Goal: Task Accomplishment & Management: Complete application form

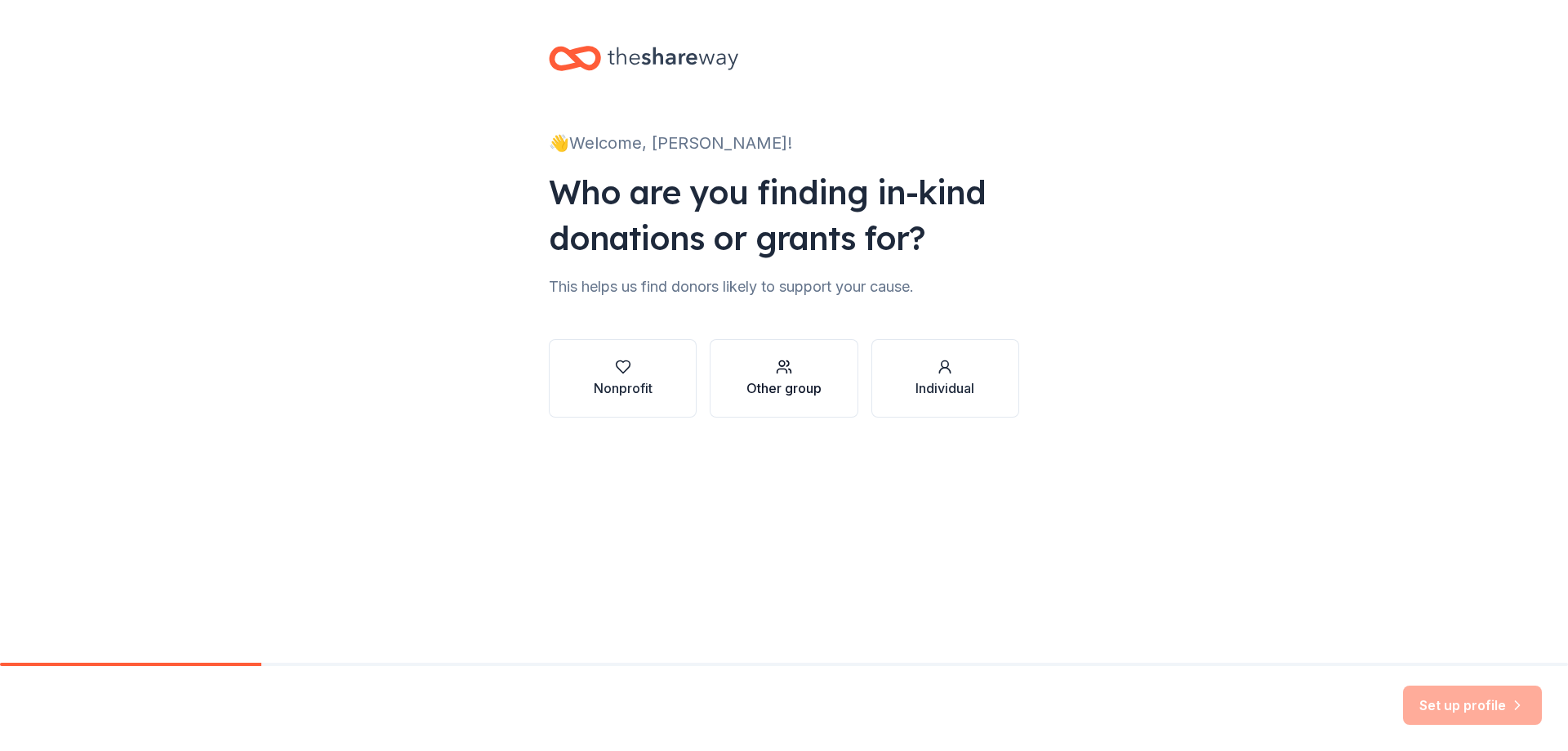
click at [716, 377] on div "Nonprofit Other group Individual" at bounding box center [784, 378] width 470 height 79
click at [778, 373] on icon "button" at bounding box center [784, 367] width 16 height 16
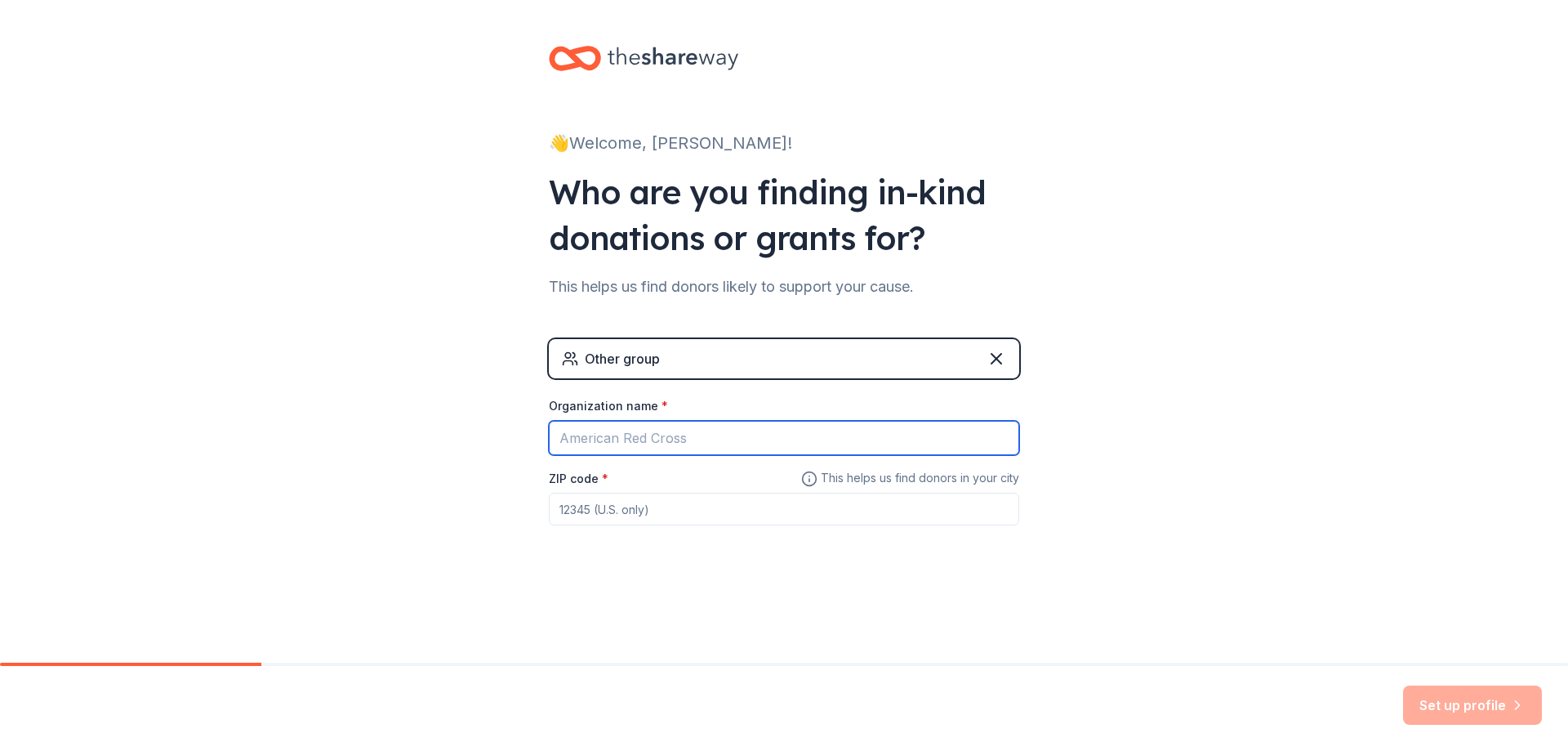
click at [786, 438] on input "Organization name *" at bounding box center [784, 437] width 470 height 34
type input "Everett Timberwolves Football and Cheer"
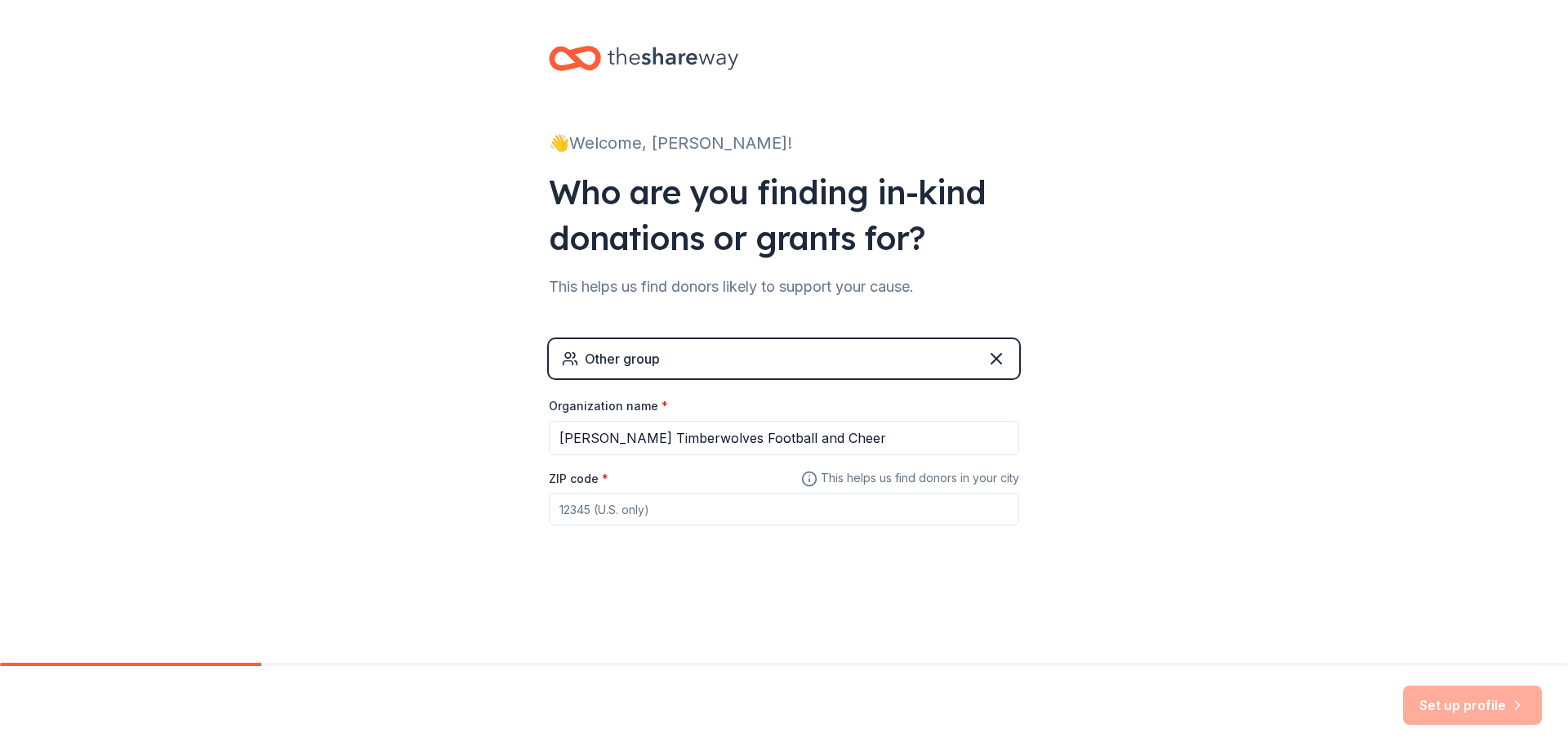
click at [763, 501] on input "ZIP code *" at bounding box center [784, 508] width 470 height 33
type input "98201"
click at [1473, 708] on button "Set up profile" at bounding box center [1472, 705] width 139 height 39
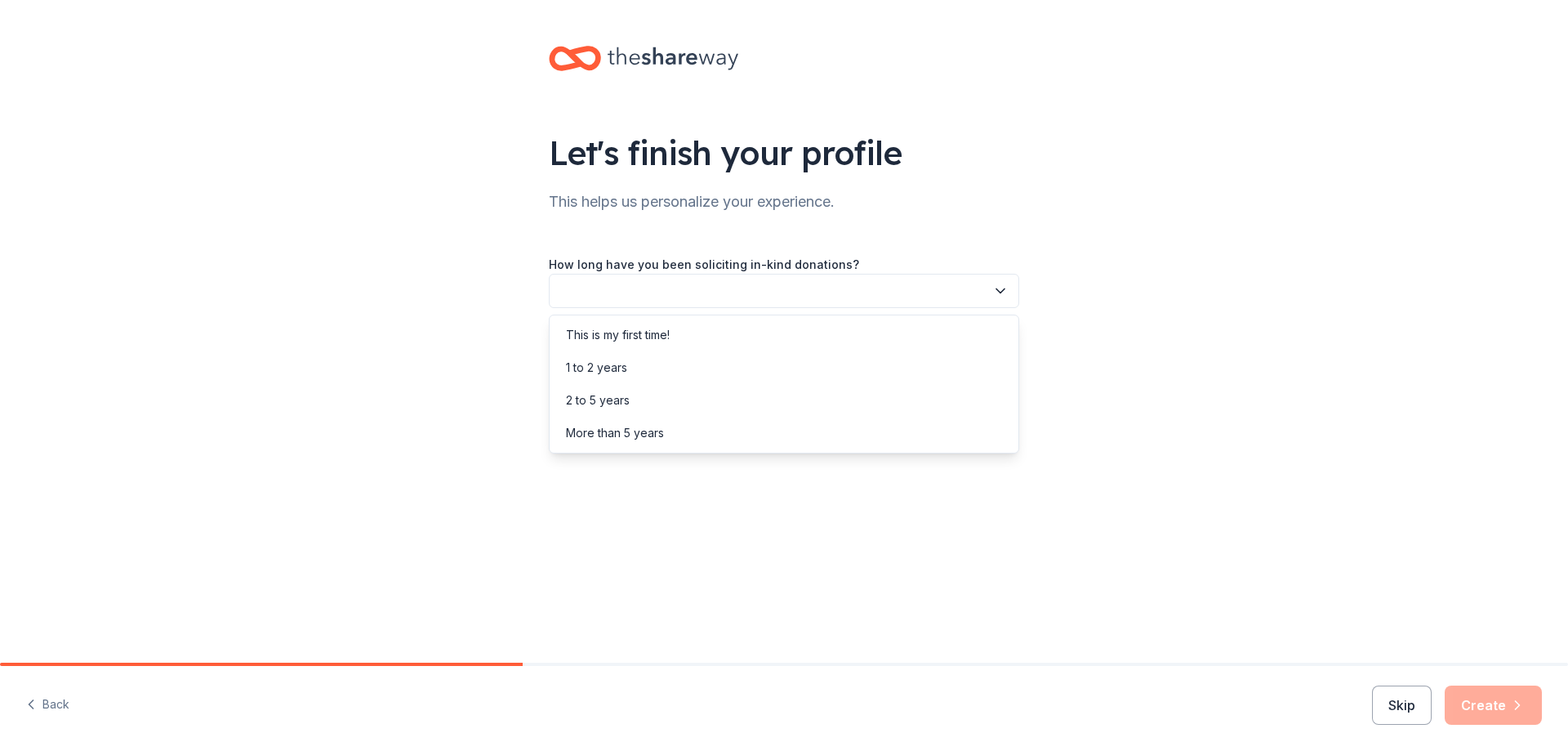
click at [1001, 284] on icon "button" at bounding box center [1000, 291] width 16 height 16
click at [627, 362] on div "1 to 2 years" at bounding box center [596, 368] width 61 height 19
click at [998, 282] on button "1 to 2 years" at bounding box center [784, 291] width 470 height 34
click at [776, 330] on div "This is my first time!" at bounding box center [784, 335] width 462 height 33
click at [1000, 359] on icon "button" at bounding box center [1000, 364] width 16 height 16
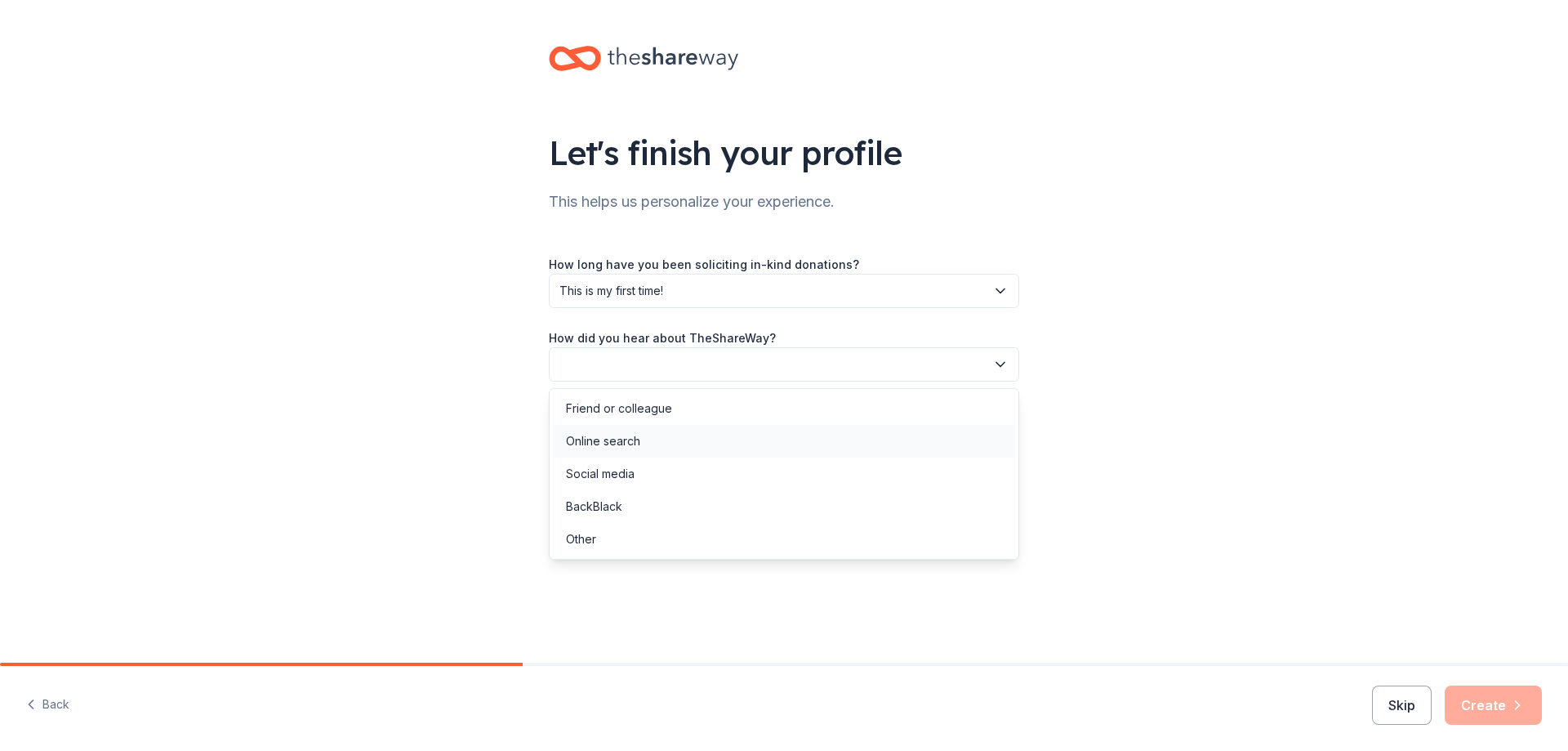
click at [642, 427] on div "Online search" at bounding box center [784, 441] width 462 height 33
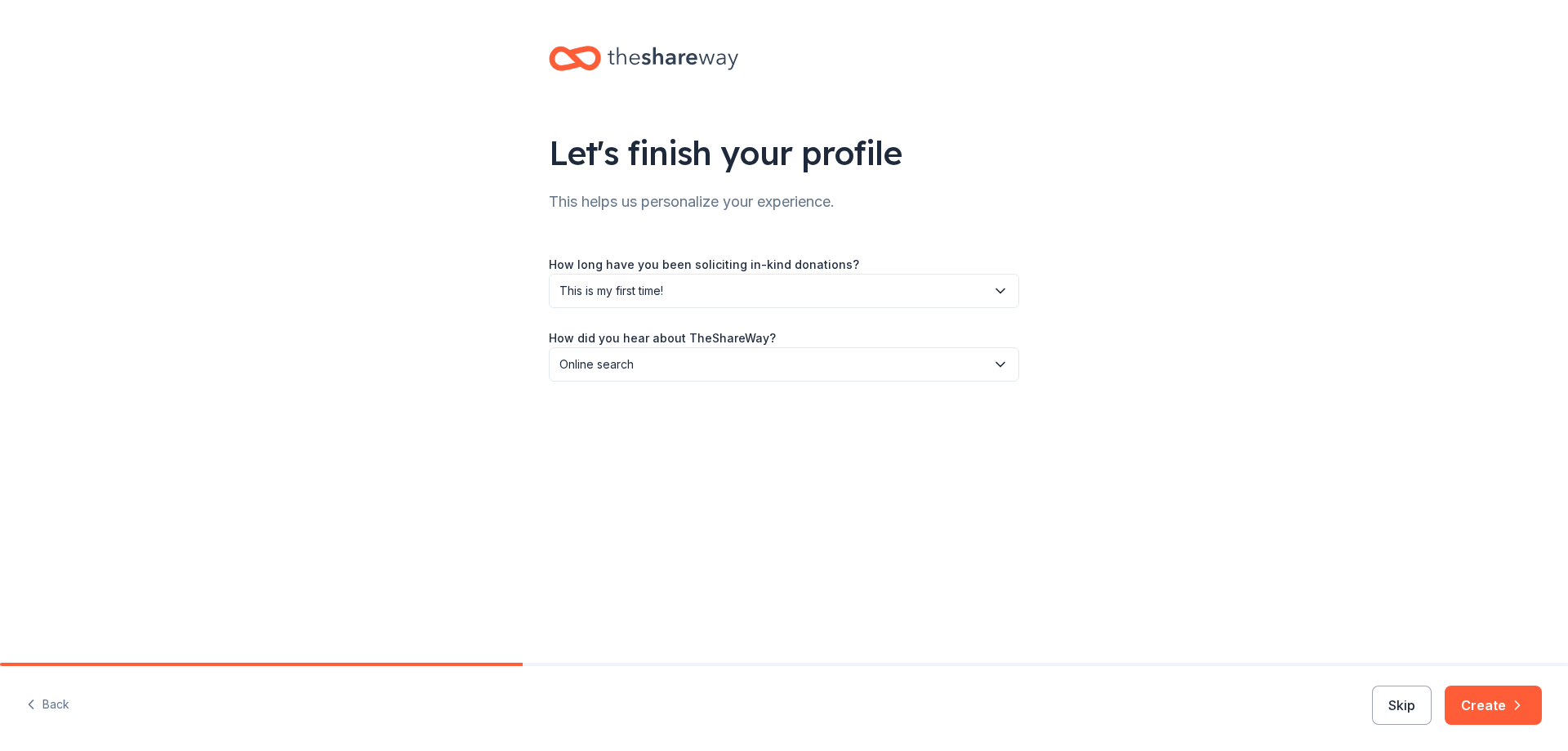
click at [1478, 704] on button "Create" at bounding box center [1493, 705] width 97 height 39
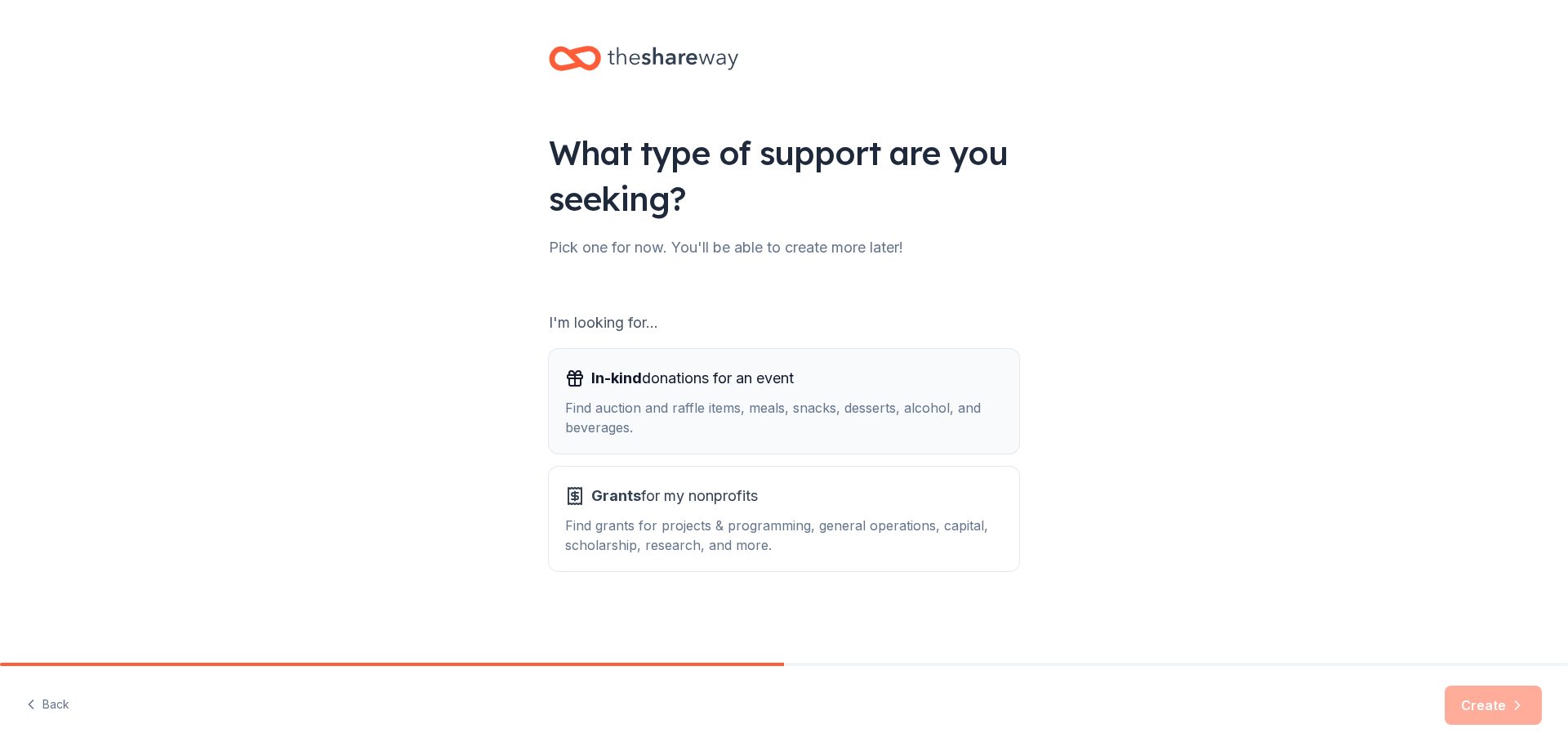
drag, startPoint x: 758, startPoint y: 383, endPoint x: 792, endPoint y: 383, distance: 34.0
click at [759, 383] on span "In-kind donations for an event" at bounding box center [692, 378] width 202 height 27
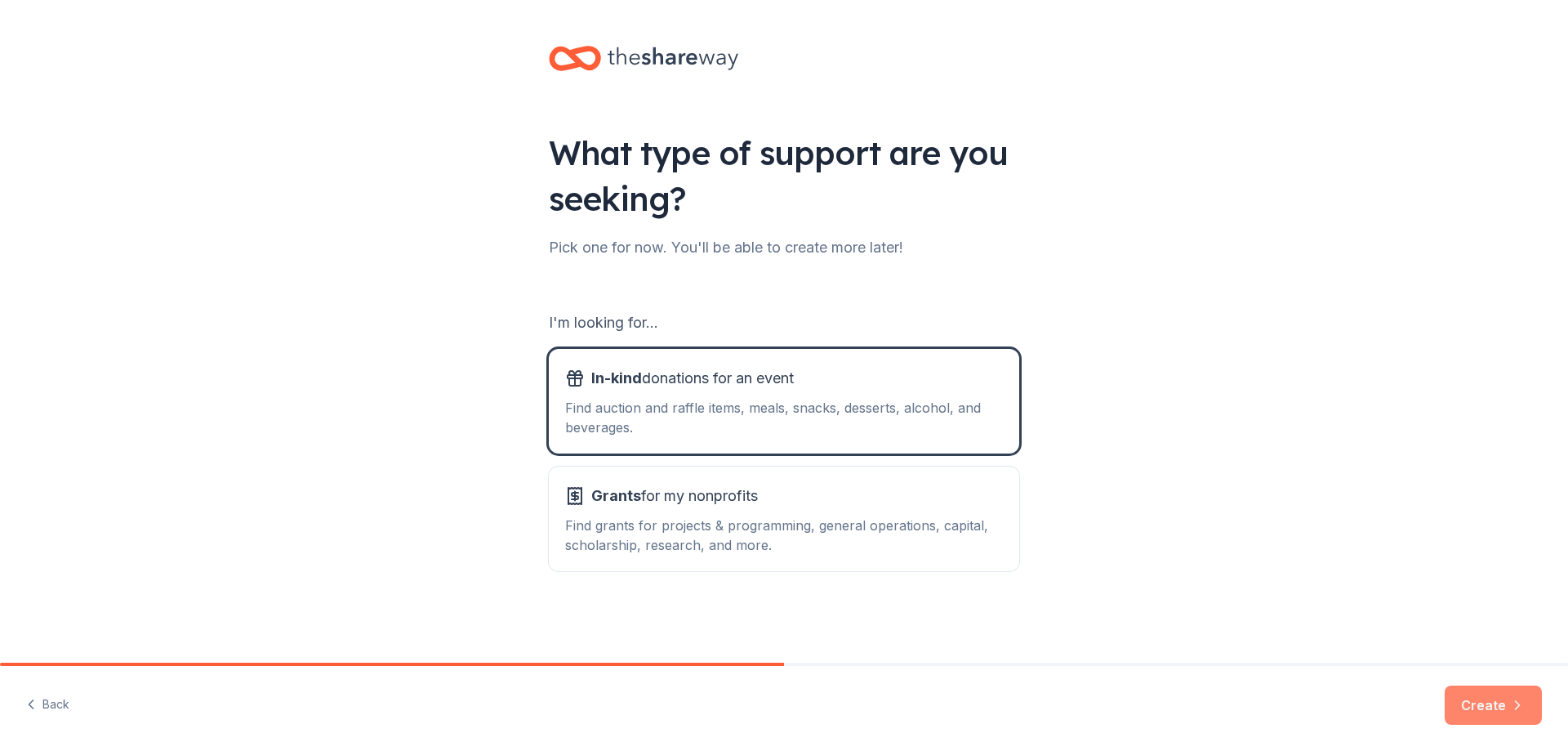
click at [1480, 704] on button "Create" at bounding box center [1493, 705] width 97 height 39
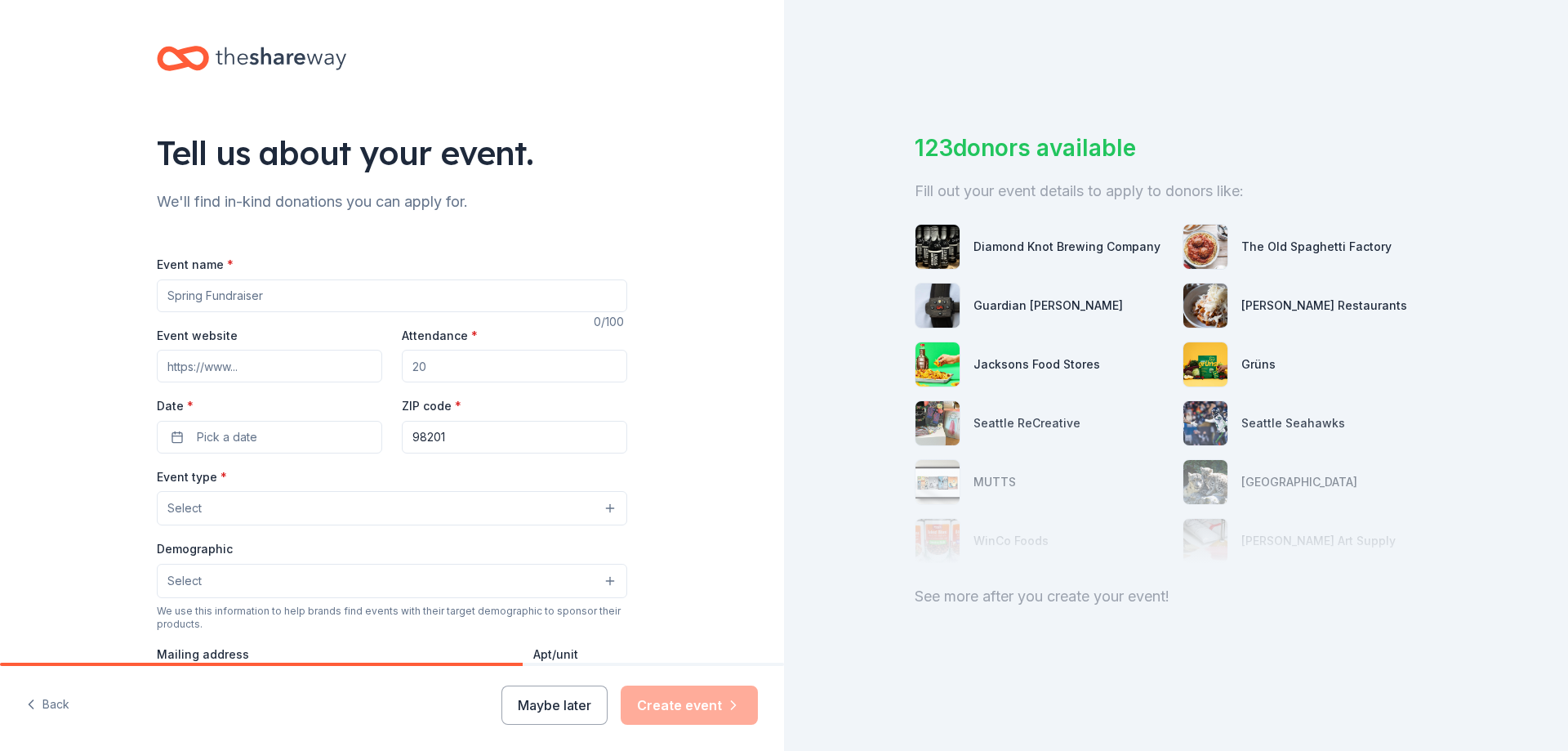
click at [293, 297] on input "Event name *" at bounding box center [391, 295] width 470 height 33
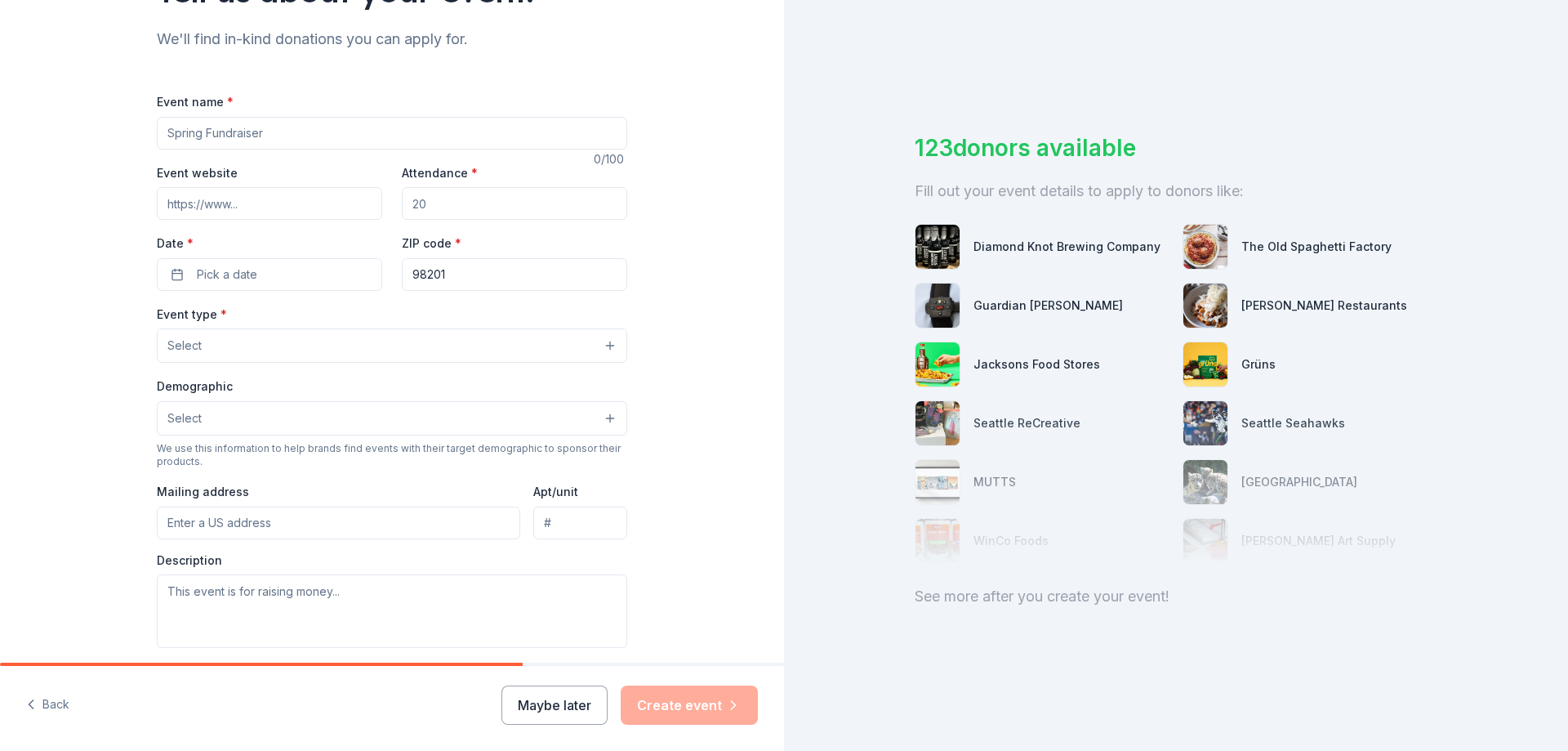
scroll to position [163, 0]
click at [256, 271] on button "Pick a date" at bounding box center [269, 273] width 225 height 33
click at [360, 314] on button "Go to next month" at bounding box center [352, 317] width 23 height 23
click at [352, 416] on button "11" at bounding box center [352, 413] width 29 height 29
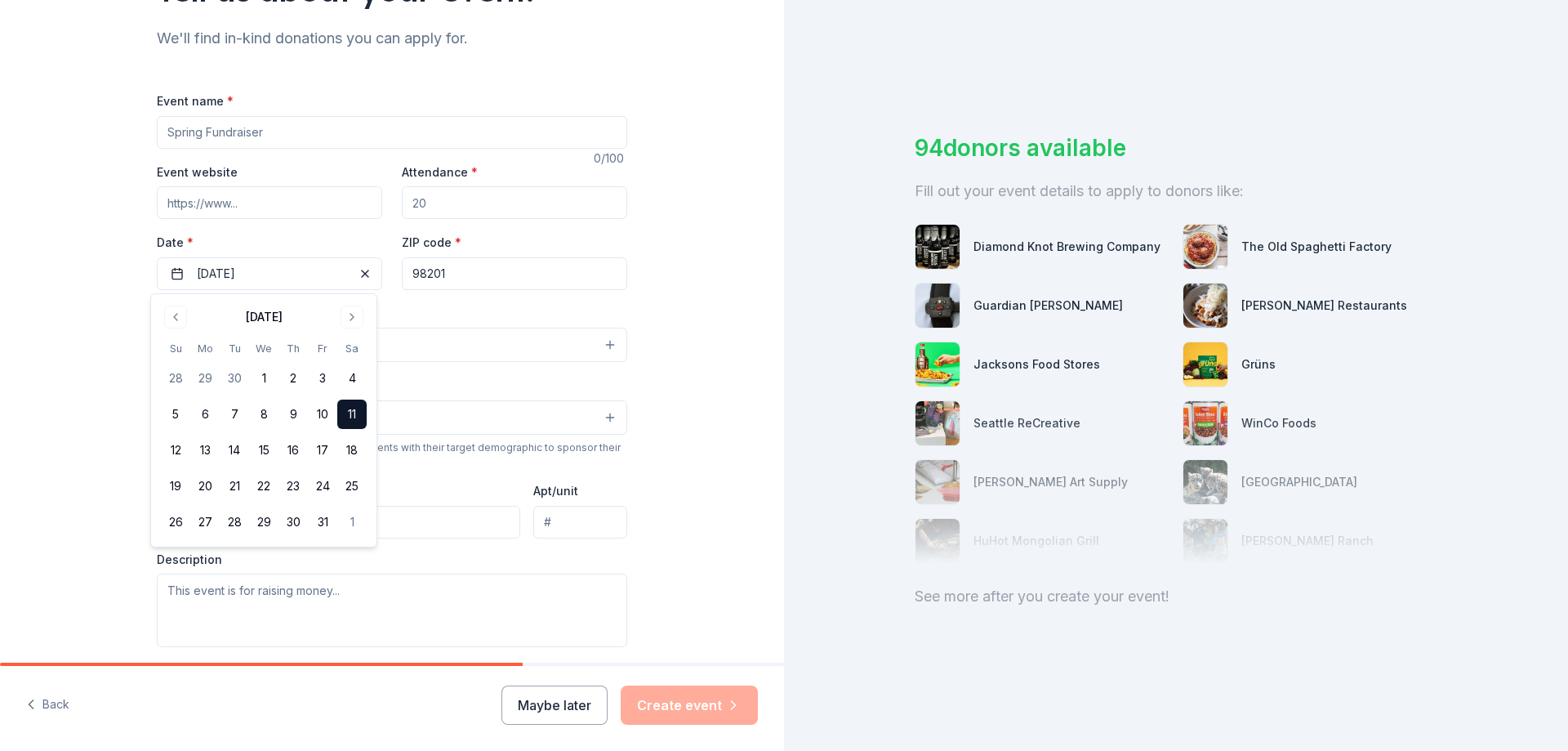
click at [552, 277] on input "98201" at bounding box center [514, 273] width 225 height 33
click at [601, 338] on button "Select" at bounding box center [391, 345] width 470 height 34
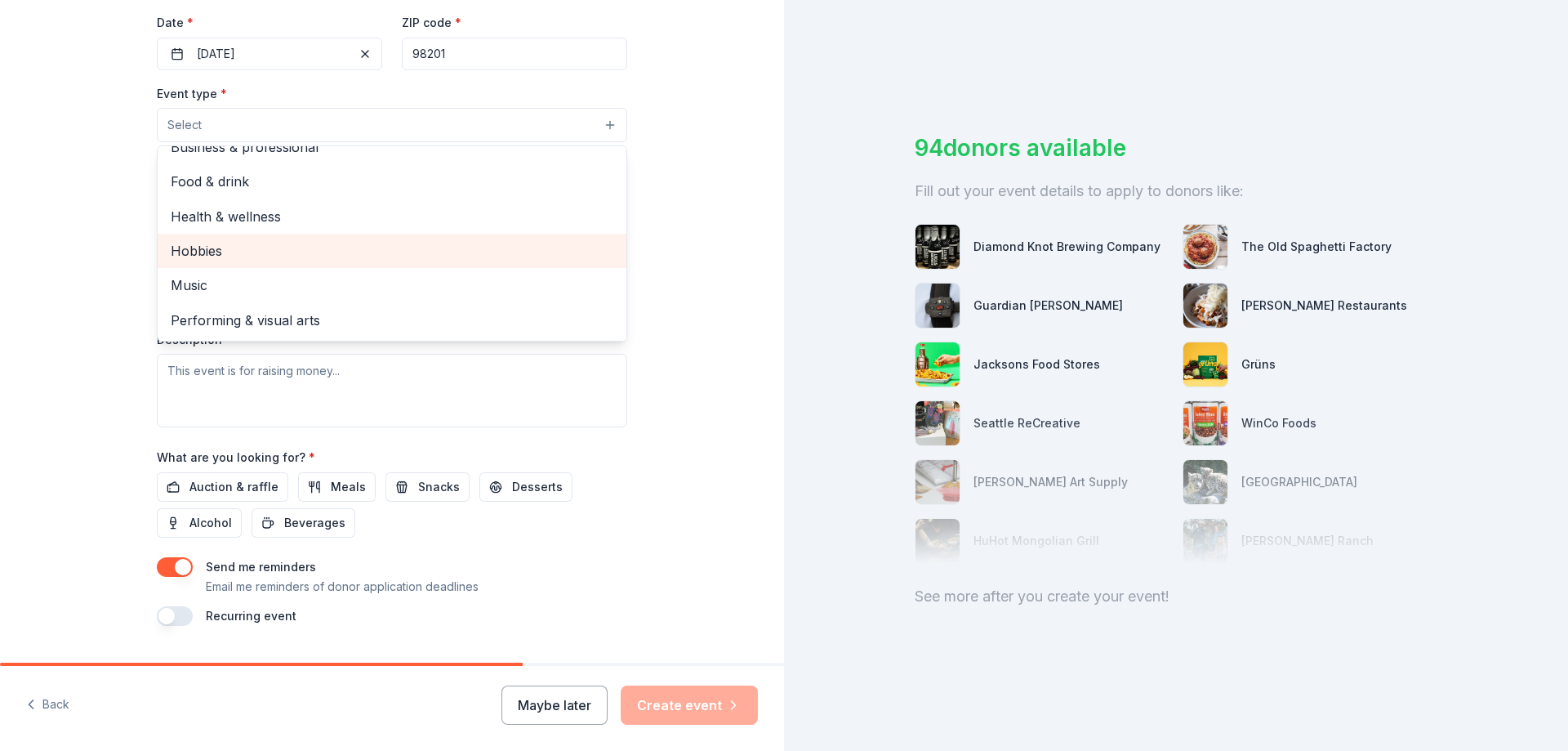
scroll to position [408, 0]
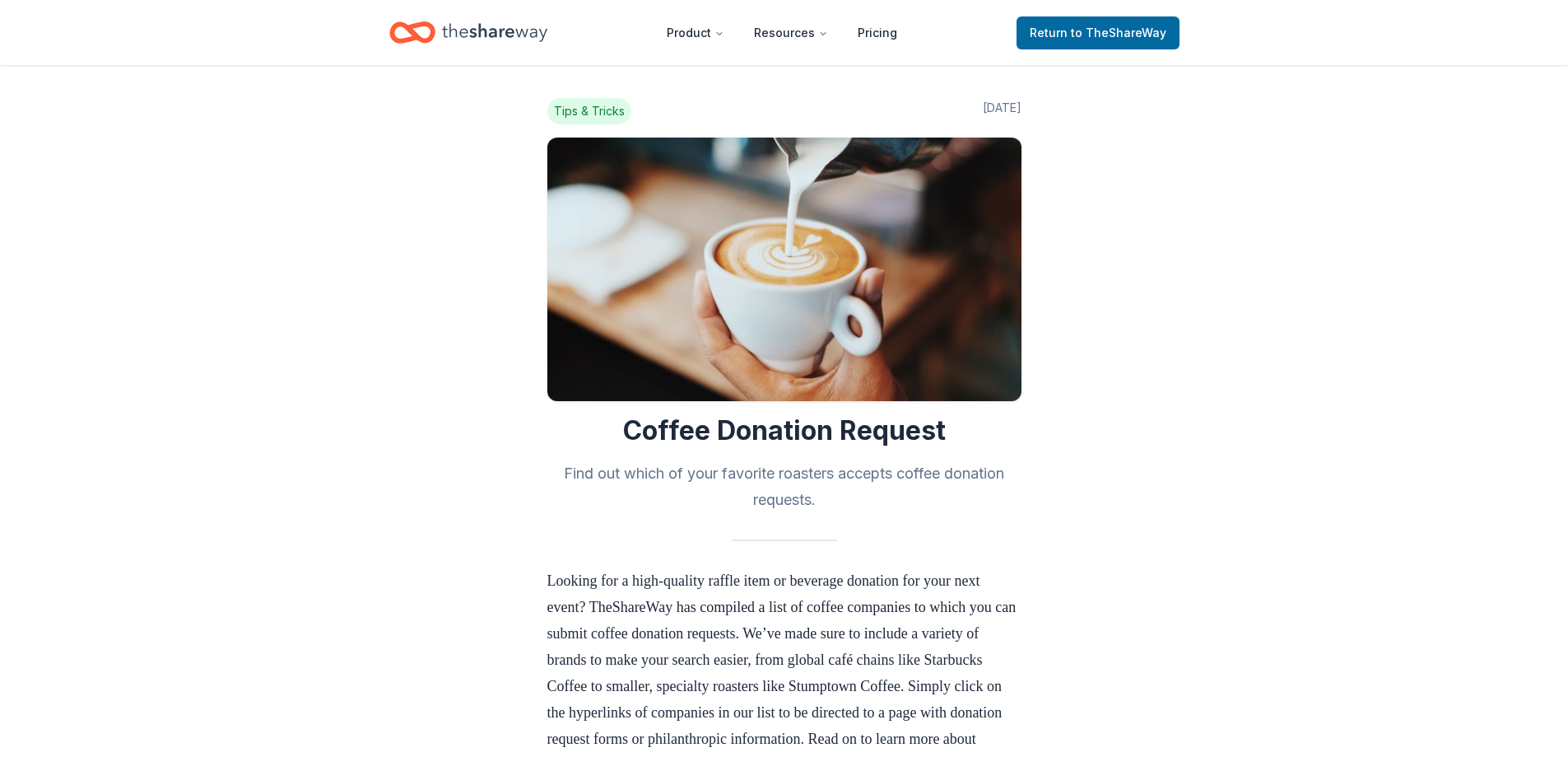
scroll to position [823, 0]
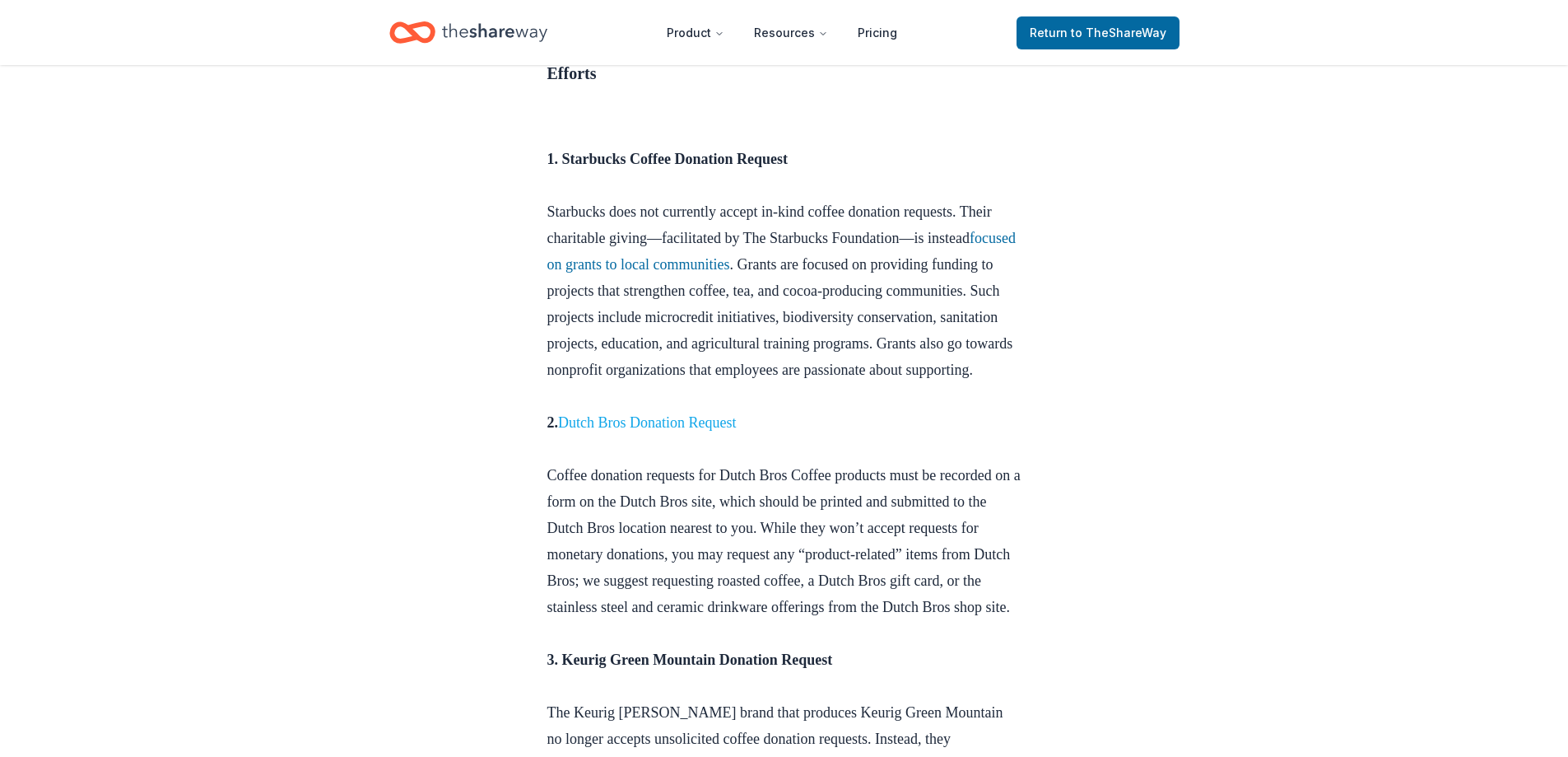
click at [649, 430] on link "Dutch Bros Donation Request" at bounding box center [647, 422] width 178 height 16
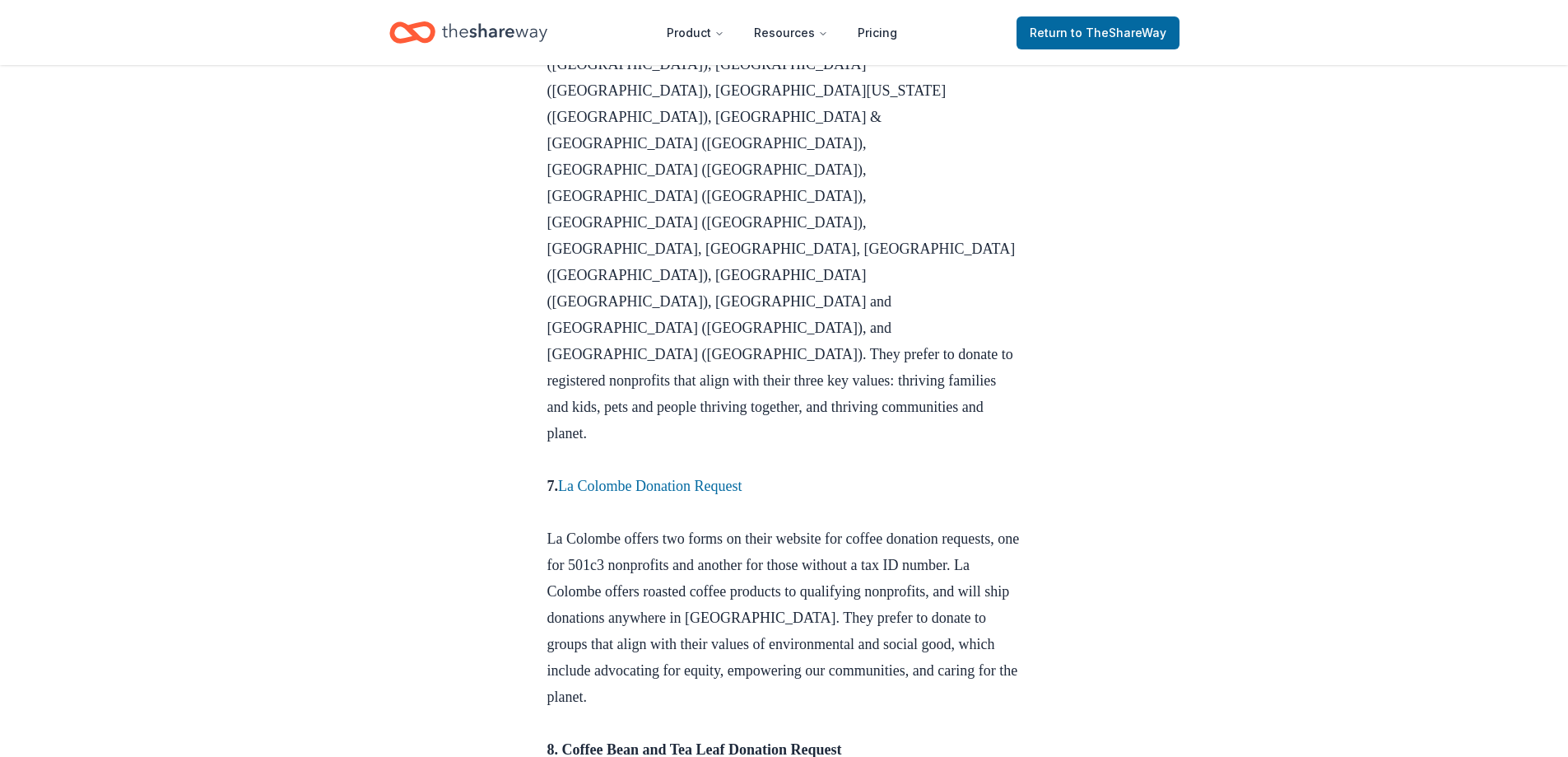
scroll to position [2470, 0]
